Goal: Transaction & Acquisition: Purchase product/service

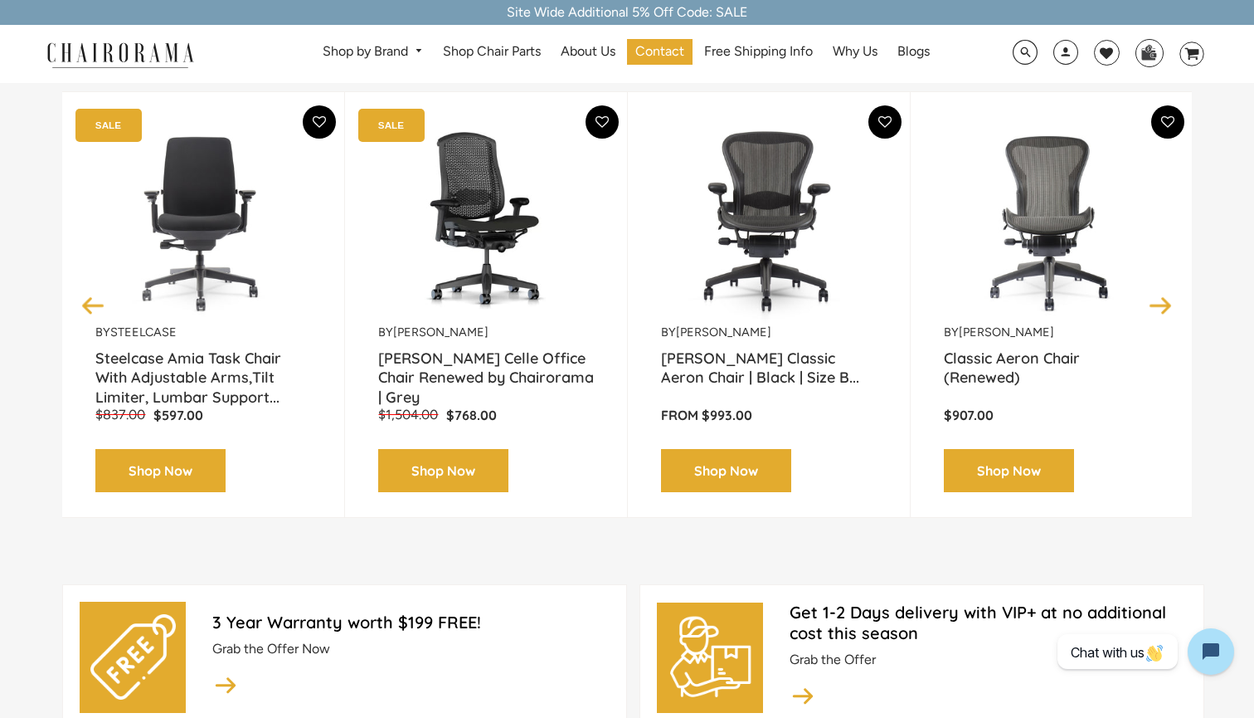
scroll to position [246, 0]
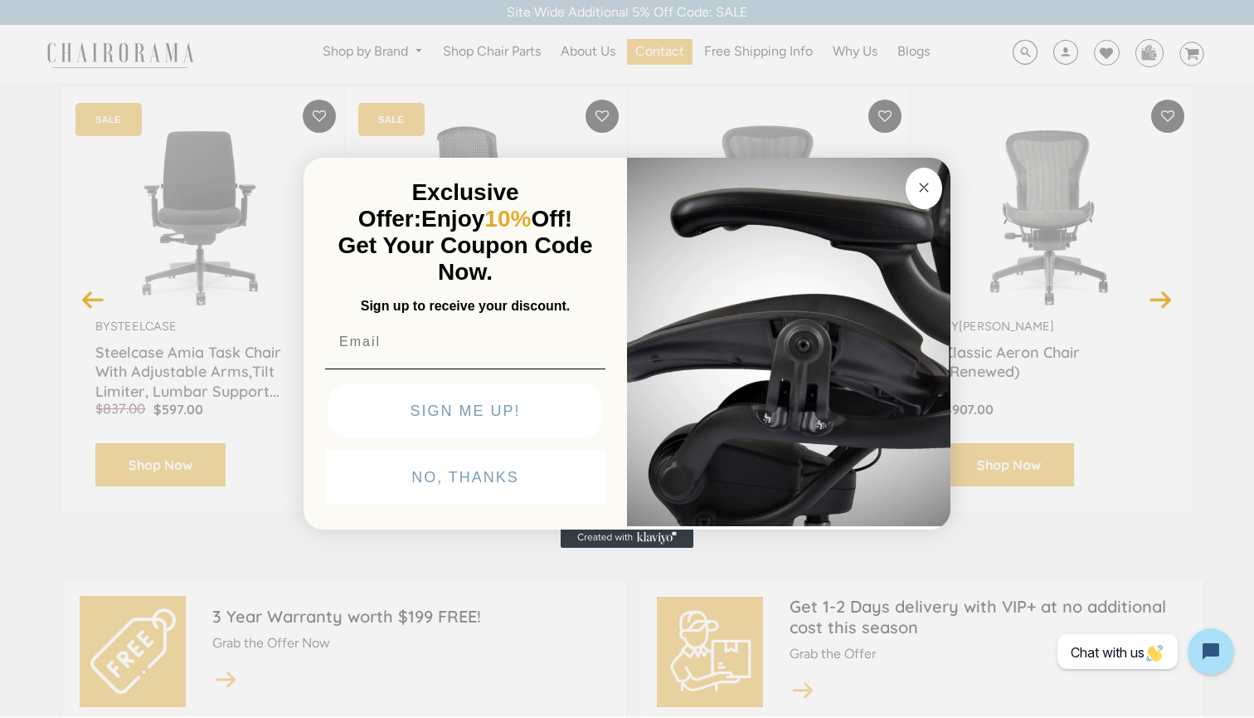
click at [926, 182] on circle "Close dialog" at bounding box center [924, 187] width 19 height 19
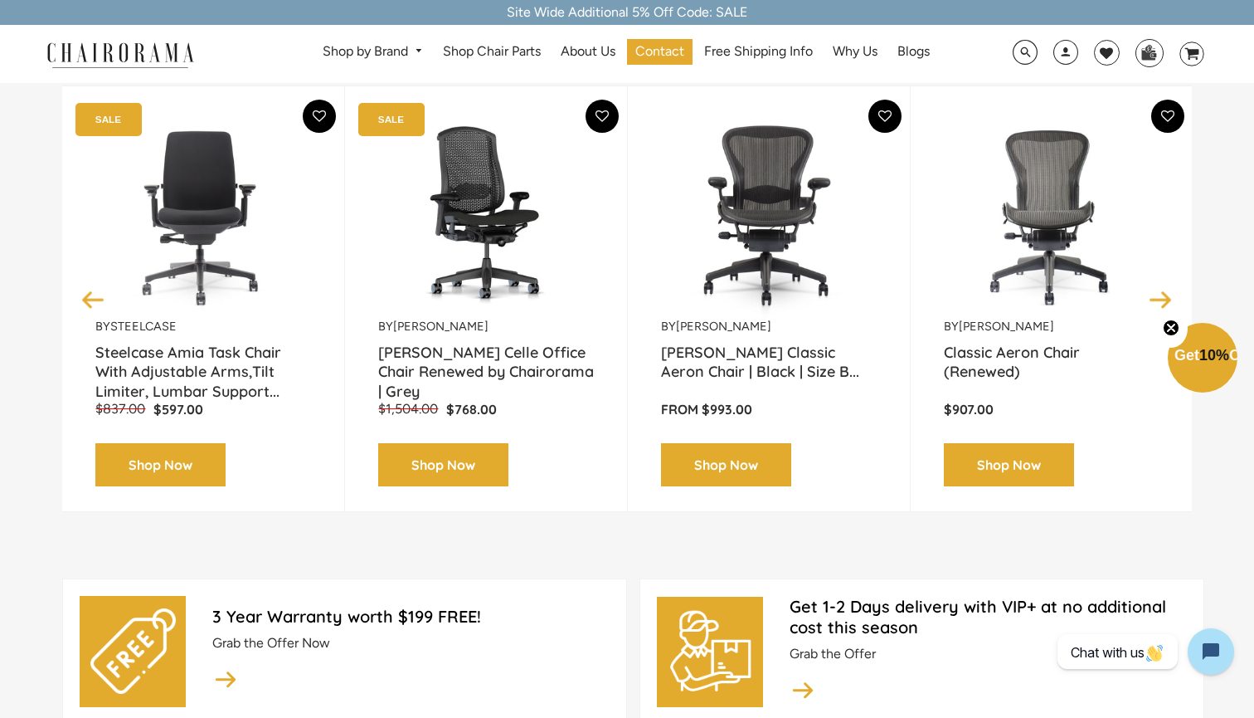
click at [1172, 329] on icon "Close teaser" at bounding box center [1171, 327] width 7 height 7
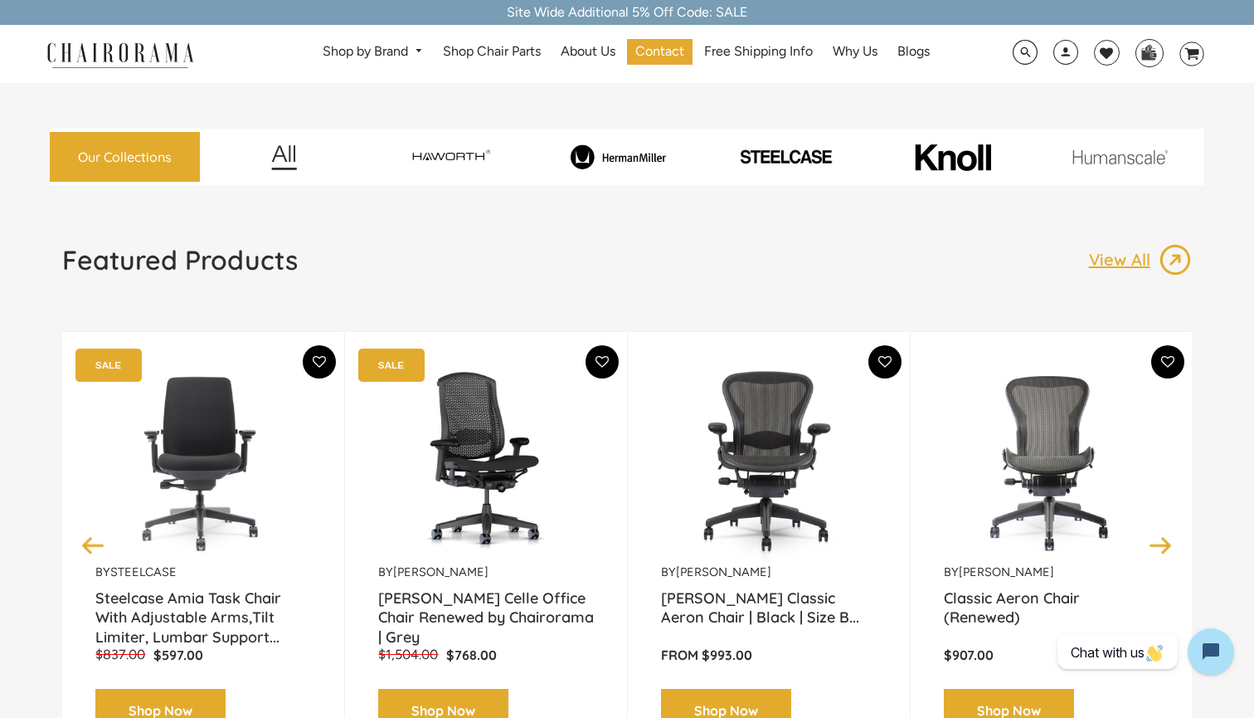
scroll to position [0, 0]
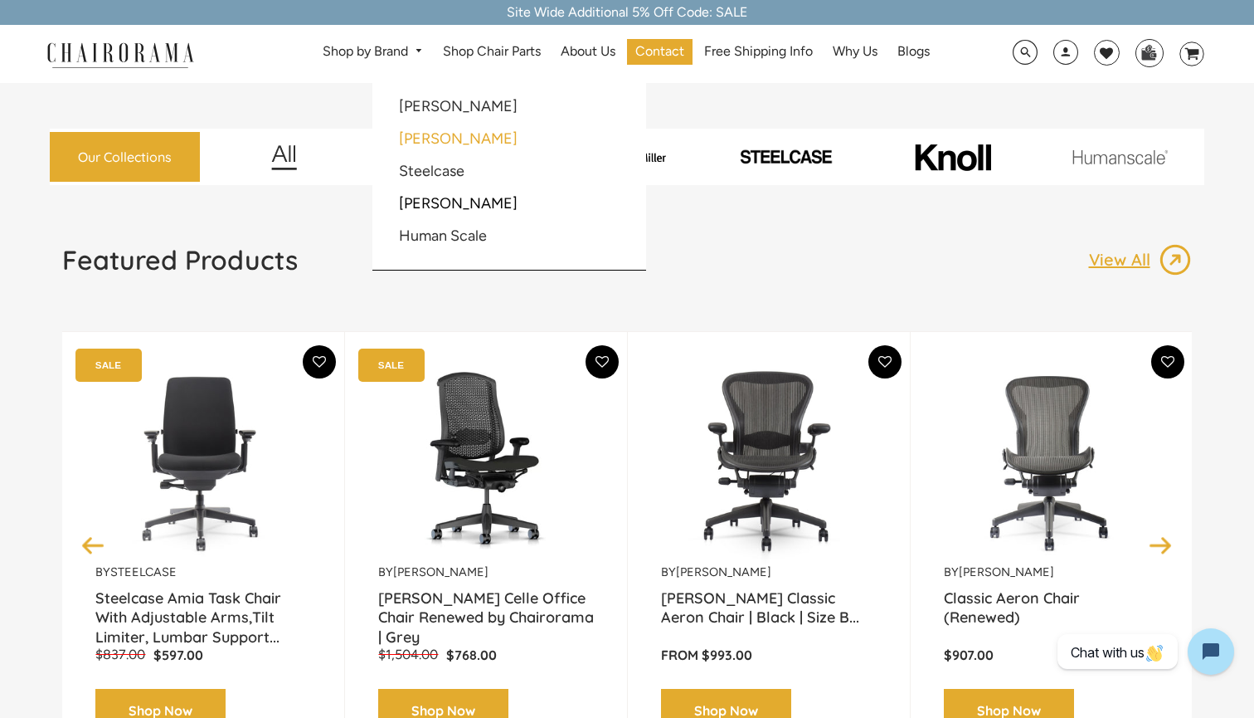
click at [435, 139] on link "[PERSON_NAME]" at bounding box center [458, 138] width 119 height 18
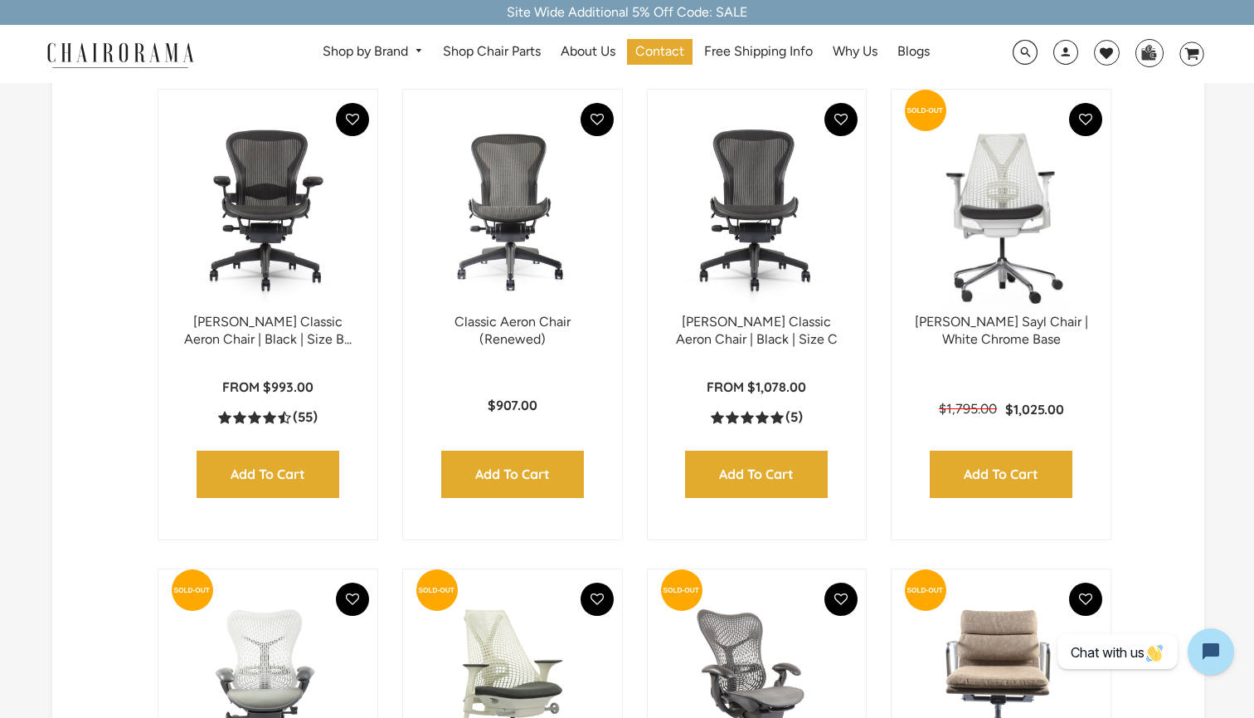
scroll to position [936, 0]
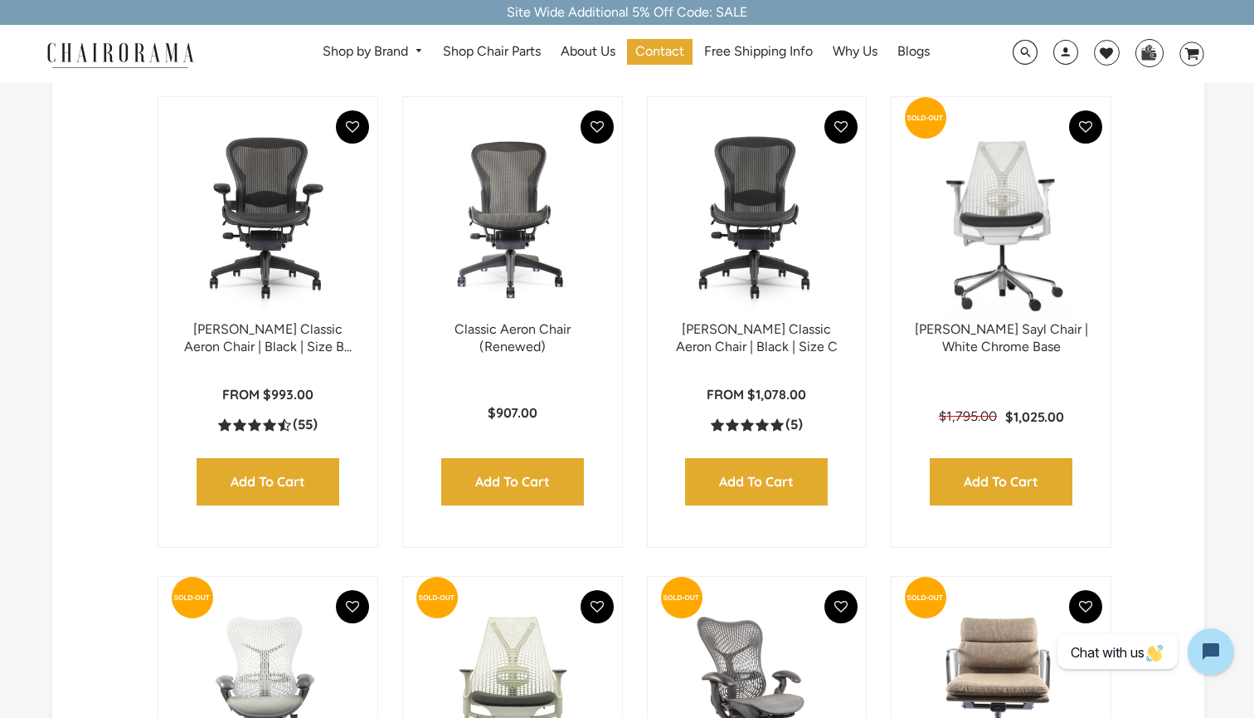
click at [741, 431] on icon "5.0 rating (5 votes)" at bounding box center [747, 424] width 13 height 13
click at [796, 348] on link "[PERSON_NAME] Classic Aeron Chair | Black | Size C" at bounding box center [757, 337] width 162 height 33
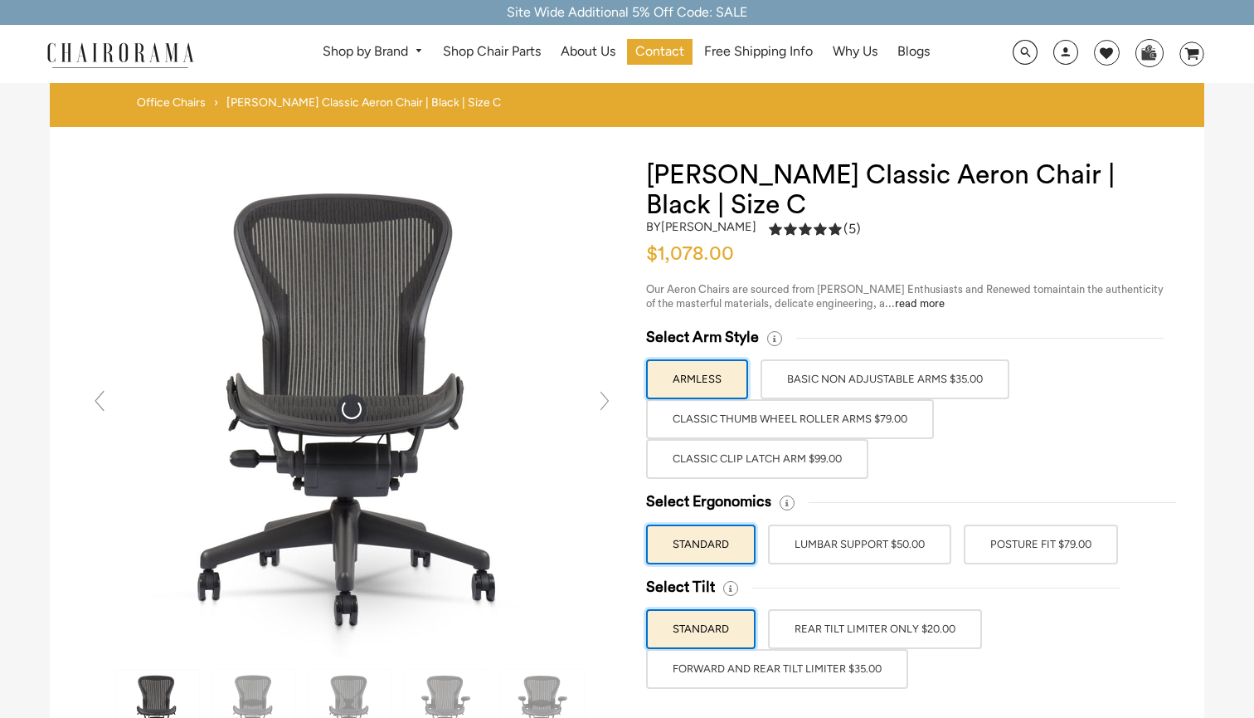
click at [825, 228] on use "5.0 rating (5 votes)" at bounding box center [820, 229] width 13 height 12
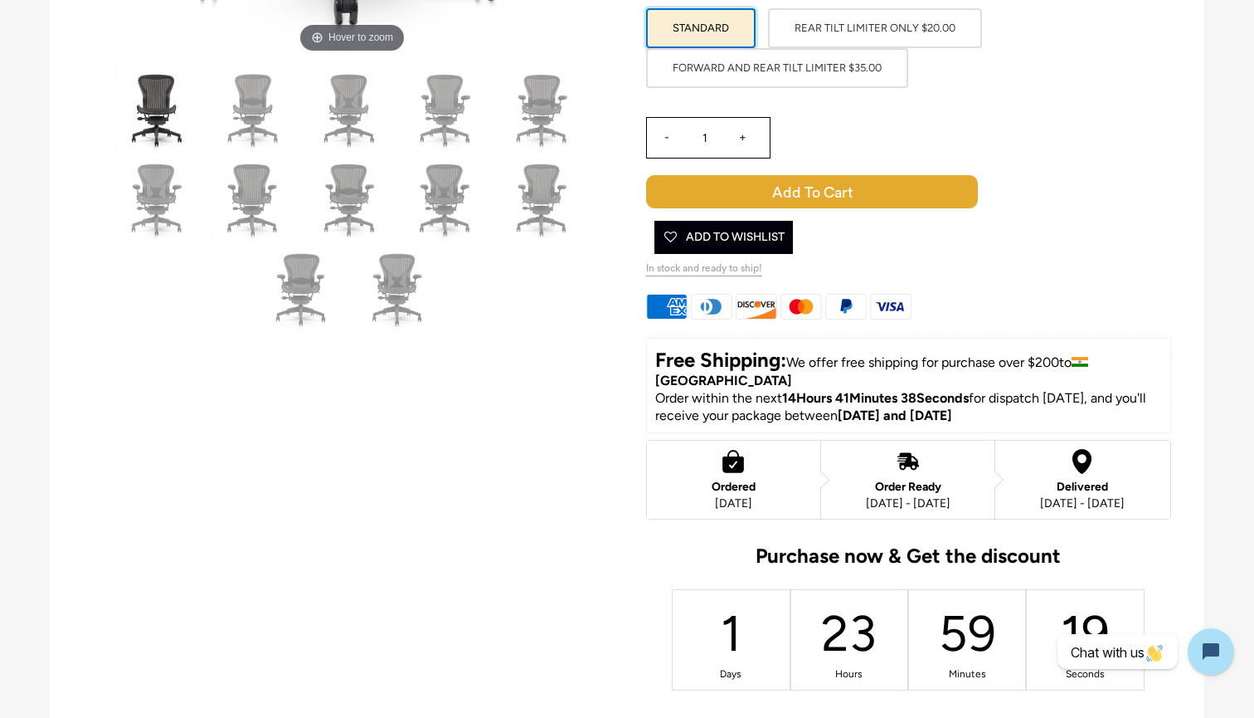
scroll to position [663, 0]
